Goal: Find specific page/section: Find specific page/section

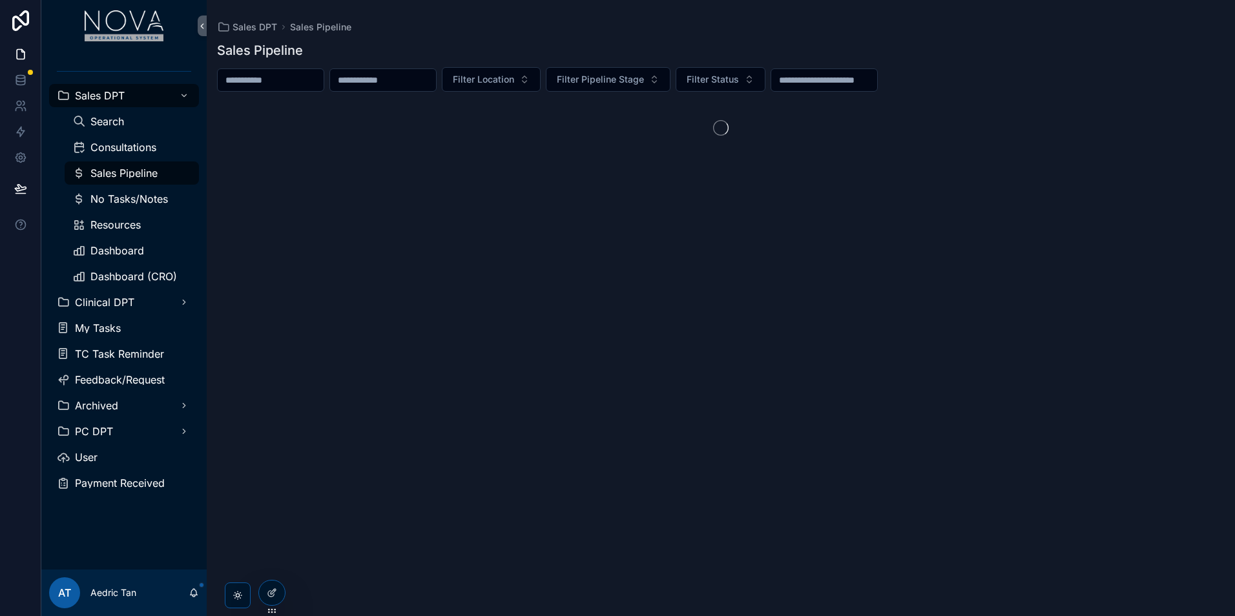
click at [293, 78] on input "scrollable content" at bounding box center [271, 80] width 106 height 18
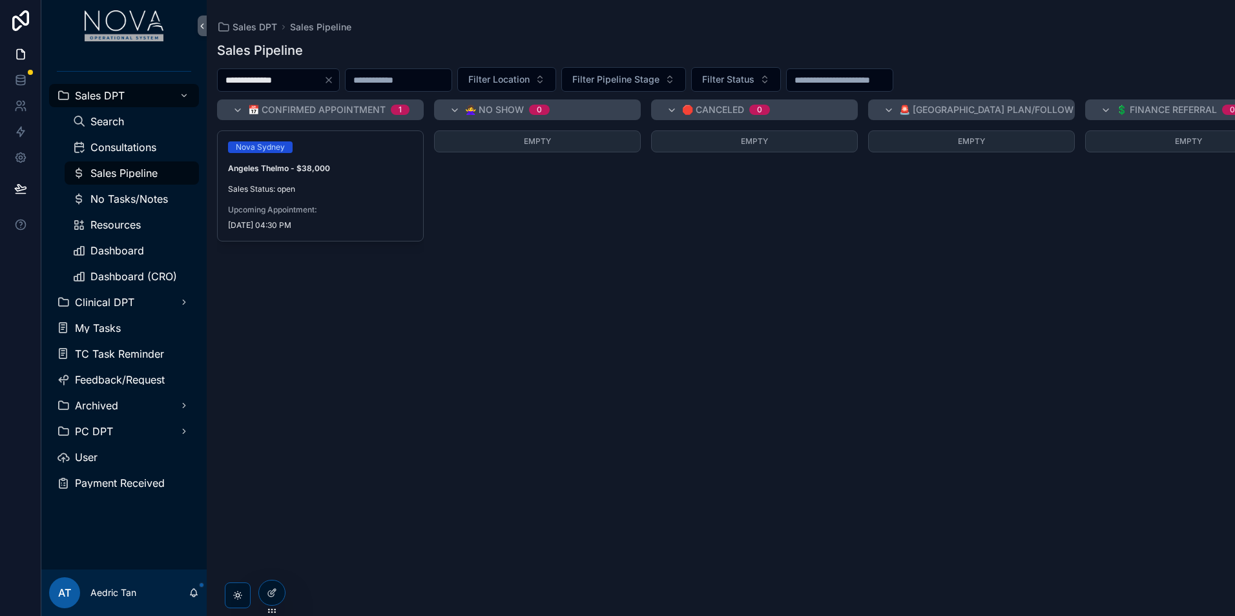
type input "**********"
